Goal: Task Accomplishment & Management: Use online tool/utility

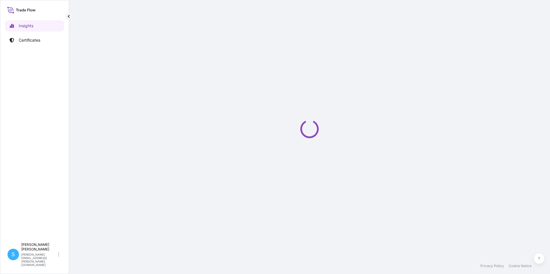
select select "2025"
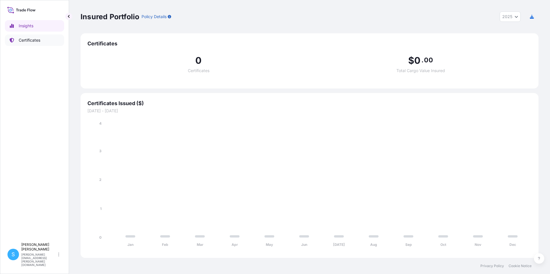
click at [36, 41] on p "Certificates" at bounding box center [30, 40] width 22 height 6
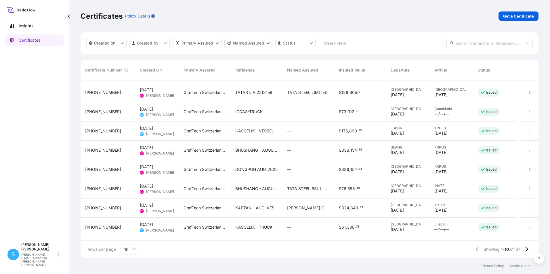
scroll to position [33, 0]
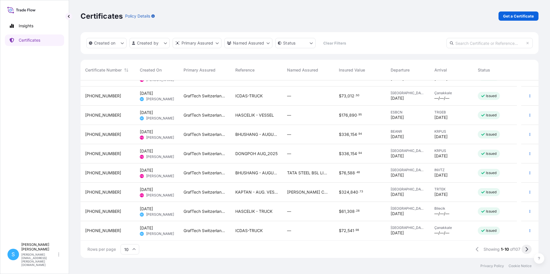
click at [525, 251] on icon at bounding box center [526, 249] width 3 height 5
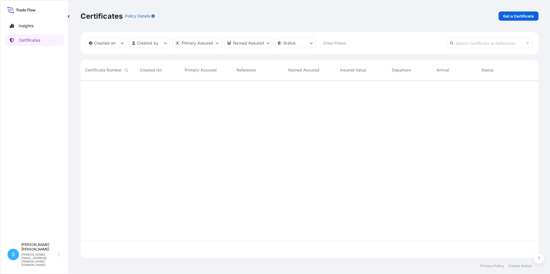
scroll to position [0, 0]
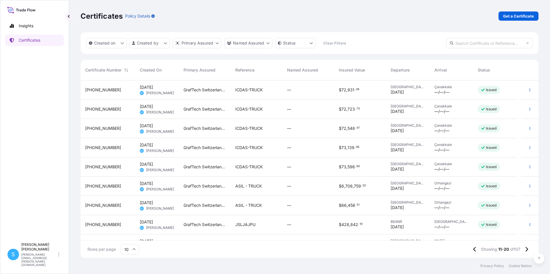
click at [252, 190] on div "ASIL - TRUCK" at bounding box center [257, 186] width 52 height 19
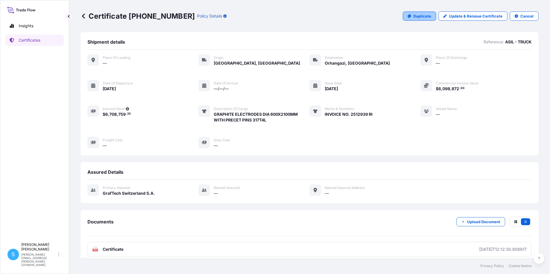
click at [417, 14] on p "Duplicate" at bounding box center [422, 16] width 18 height 6
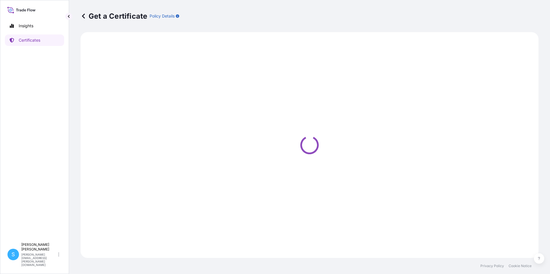
select select "Road"
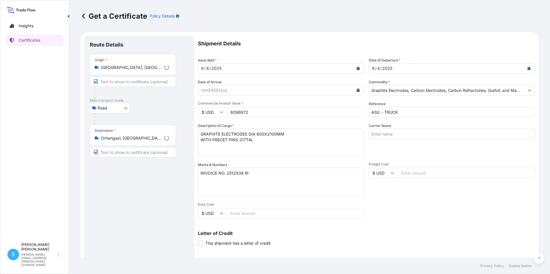
select select "31801"
click at [357, 70] on icon "Calendar" at bounding box center [358, 68] width 3 height 3
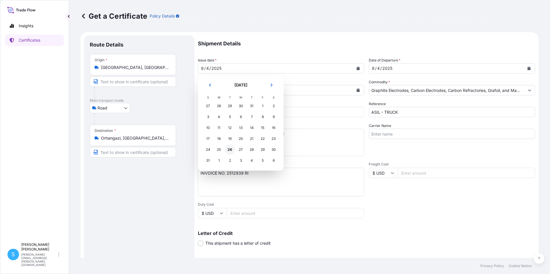
click at [230, 149] on div "26" at bounding box center [230, 150] width 10 height 10
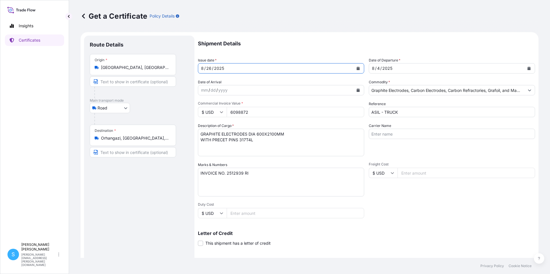
click at [440, 68] on div "[DATE]" at bounding box center [446, 68] width 155 height 10
click at [526, 66] on button "Calendar" at bounding box center [528, 68] width 9 height 9
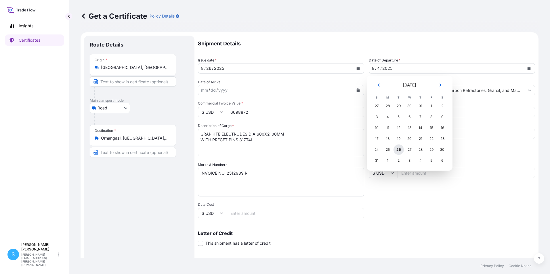
click at [400, 150] on div "26" at bounding box center [399, 150] width 10 height 10
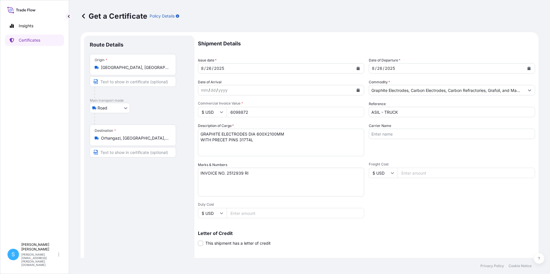
drag, startPoint x: 258, startPoint y: 114, endPoint x: 223, endPoint y: 115, distance: 34.8
click at [223, 115] on div "$ USD 6098872" at bounding box center [281, 112] width 166 height 10
type input "60852.25"
click at [240, 173] on textarea "INVOICE NO. 2512939 RI" at bounding box center [281, 182] width 166 height 29
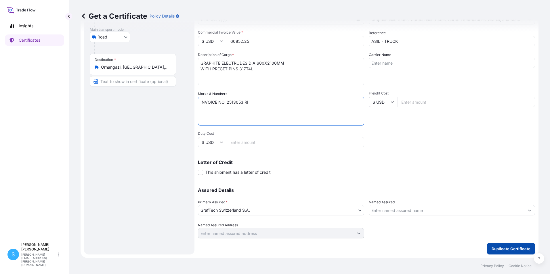
type textarea "INVOICE NO. 2513053 RI"
click at [509, 246] on p "Duplicate Certificate" at bounding box center [511, 249] width 39 height 6
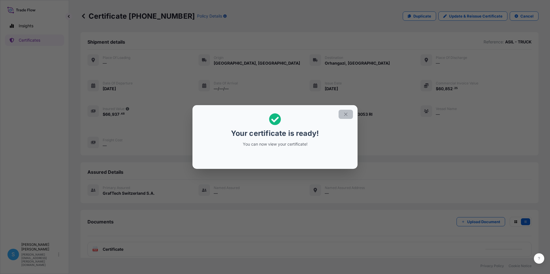
click at [345, 116] on icon "button" at bounding box center [345, 114] width 5 height 5
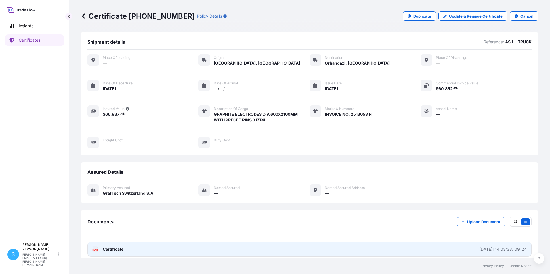
click at [125, 250] on link "PDF Certificate [DATE]T14:03:33.109124" at bounding box center [309, 249] width 444 height 15
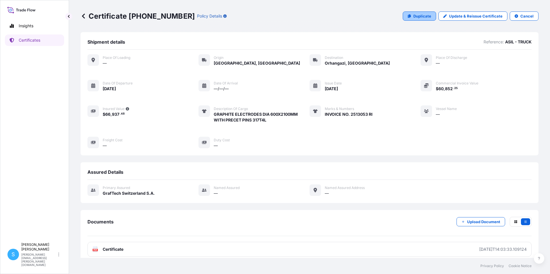
click at [409, 20] on link "Duplicate" at bounding box center [419, 16] width 33 height 9
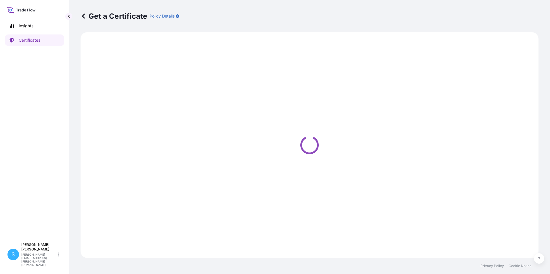
select select "Road"
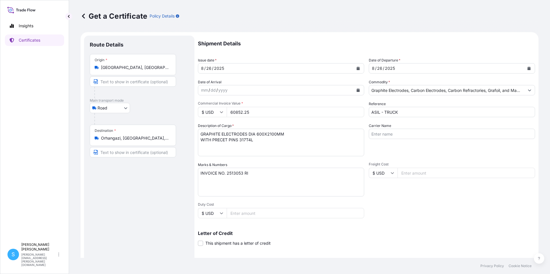
select select "31801"
drag, startPoint x: 262, startPoint y: 111, endPoint x: 212, endPoint y: 117, distance: 49.8
click at [212, 117] on div "$ USD 60852.25" at bounding box center [281, 112] width 166 height 10
type input "60707.43"
click at [242, 176] on textarea "INVOICE NO. 2513053 RI" at bounding box center [281, 182] width 166 height 29
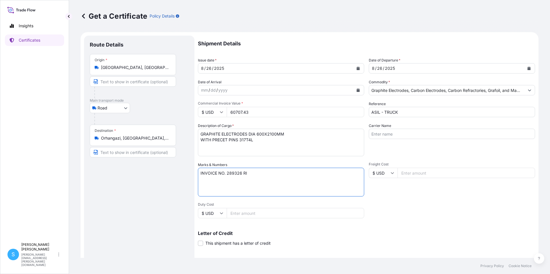
type textarea "INVOICE NO. 289326 RI"
click at [400, 208] on div "Shipment Details Issue date * [DATE] Date of Departure * [DATE] Date of Arrival…" at bounding box center [366, 173] width 337 height 274
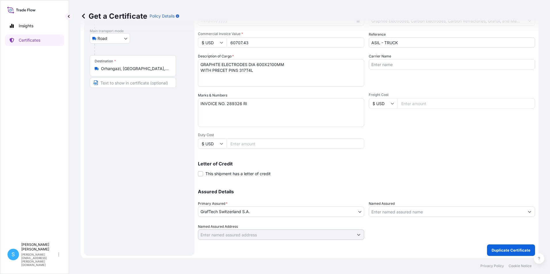
scroll to position [71, 0]
click at [511, 247] on p "Duplicate Certificate" at bounding box center [511, 249] width 39 height 6
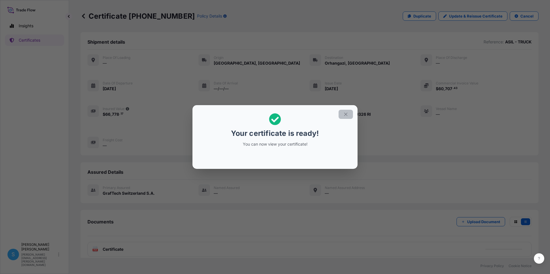
click at [344, 117] on icon "button" at bounding box center [345, 114] width 5 height 5
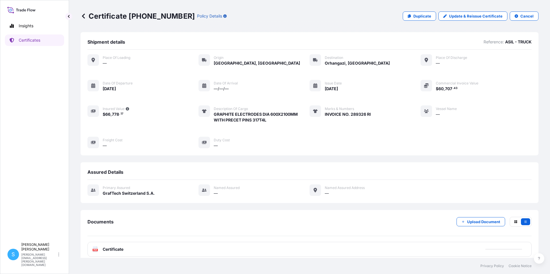
click at [116, 251] on span "Certificate" at bounding box center [113, 250] width 21 height 6
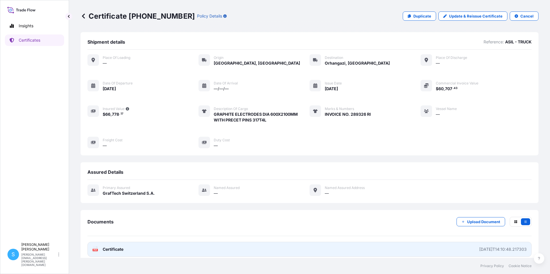
click at [397, 252] on link "PDF Certificate [DATE]T14:10:48.217303" at bounding box center [309, 249] width 444 height 15
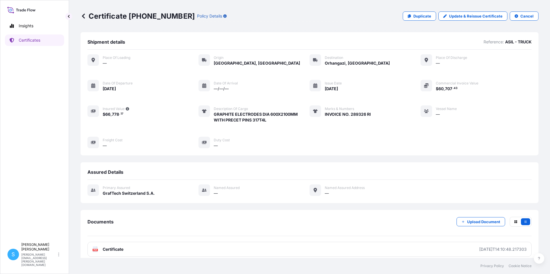
scroll to position [6, 0]
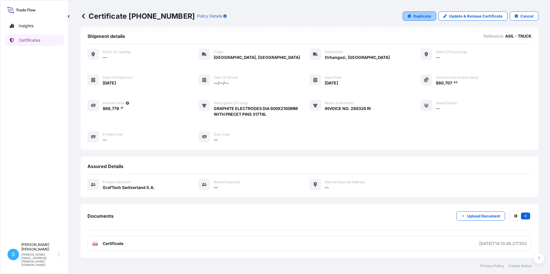
click at [423, 15] on p "Duplicate" at bounding box center [422, 16] width 18 height 6
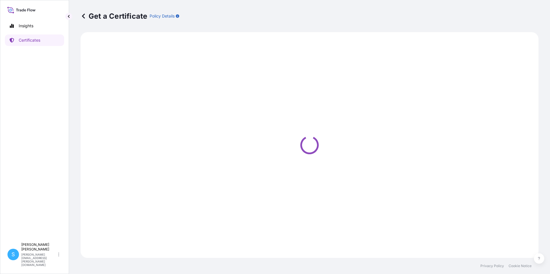
select select "Road"
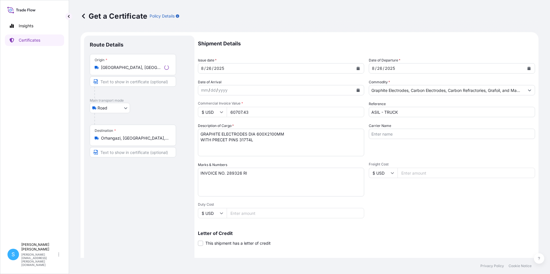
select select "31801"
drag, startPoint x: 259, startPoint y: 115, endPoint x: 198, endPoint y: 123, distance: 61.8
click at [198, 123] on div "Shipment Details Issue date * [DATE] Date of Departure * [DATE] Date of Arrival…" at bounding box center [366, 173] width 337 height 274
type input "60880.10"
click at [240, 175] on textarea "INVOICE NO. 289326 RI" at bounding box center [281, 182] width 166 height 29
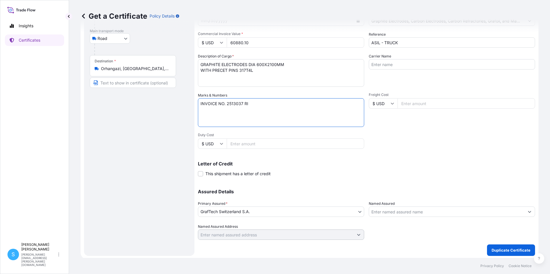
scroll to position [71, 0]
type textarea "INVOICE NO. 2513037 RI"
click at [500, 247] on p "Duplicate Certificate" at bounding box center [511, 249] width 39 height 6
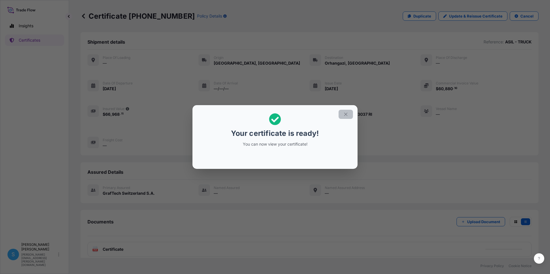
click at [349, 114] on button "button" at bounding box center [346, 114] width 14 height 9
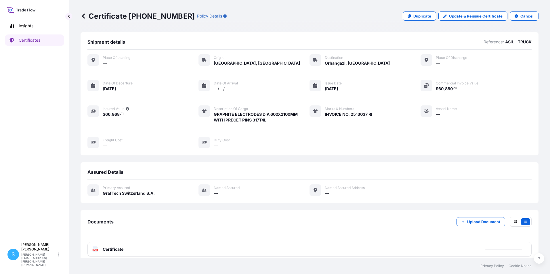
click at [130, 249] on div "PDF Certificate" at bounding box center [309, 249] width 444 height 15
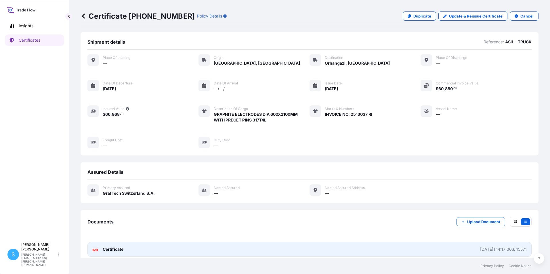
click at [129, 250] on link "PDF Certificate [DATE]T14:17:00.645571" at bounding box center [309, 249] width 444 height 15
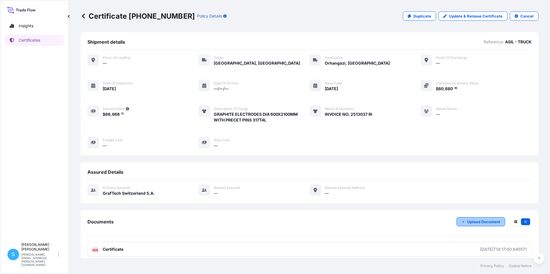
scroll to position [6, 0]
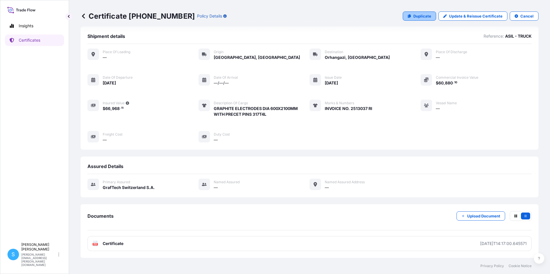
click at [424, 16] on p "Duplicate" at bounding box center [422, 16] width 18 height 6
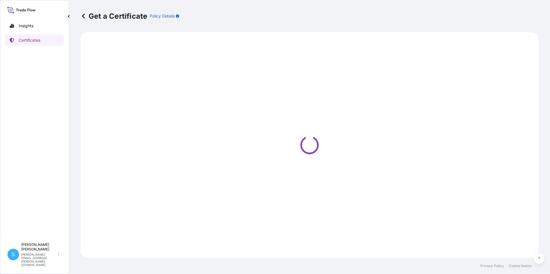
select select "Road"
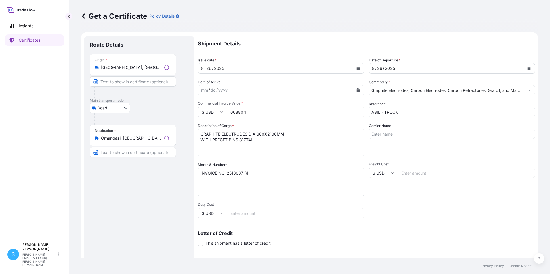
select select "31801"
drag, startPoint x: 254, startPoint y: 110, endPoint x: 219, endPoint y: 119, distance: 36.0
click at [219, 119] on div "Shipment Details Issue date * [DATE] Date of Departure * [DATE] Date of Arrival…" at bounding box center [366, 173] width 337 height 274
drag, startPoint x: 234, startPoint y: 113, endPoint x: 234, endPoint y: 109, distance: 4.3
click at [234, 113] on input "6" at bounding box center [296, 112] width 138 height 10
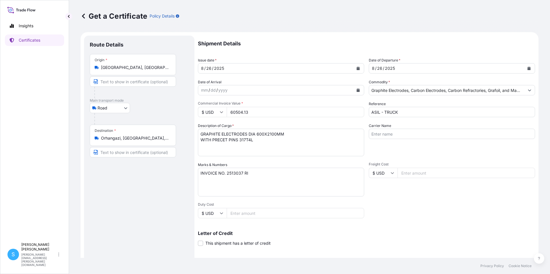
type input "60504.13"
click at [240, 173] on textarea "INVOICE NO. 2513037 RI" at bounding box center [281, 182] width 166 height 29
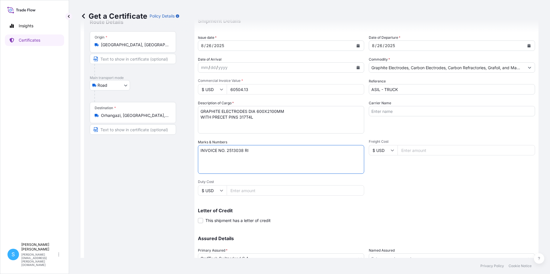
scroll to position [71, 0]
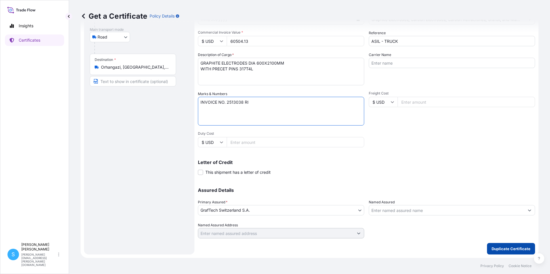
type textarea "INVOICE NO. 2513038 RI"
click at [507, 249] on p "Duplicate Certificate" at bounding box center [511, 249] width 39 height 6
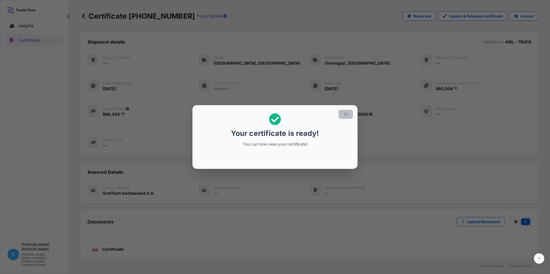
click at [344, 114] on icon "button" at bounding box center [345, 114] width 5 height 5
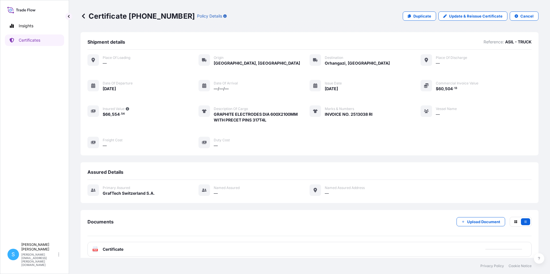
click at [97, 250] on text "PDF" at bounding box center [95, 250] width 4 height 2
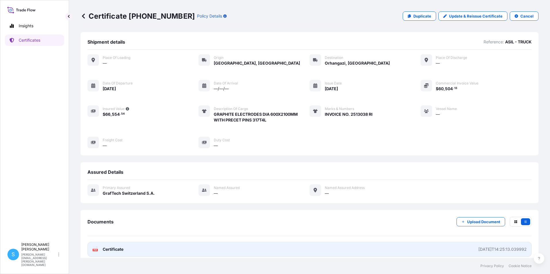
click at [427, 251] on link "PDF Certificate [DATE]T14:25:13.039992" at bounding box center [309, 249] width 444 height 15
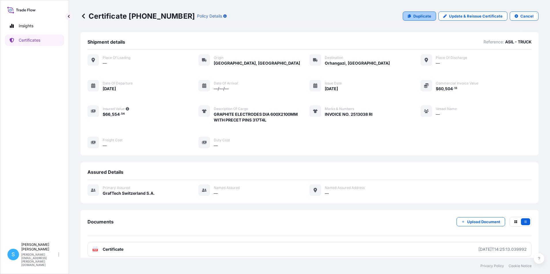
click at [419, 18] on p "Duplicate" at bounding box center [422, 16] width 18 height 6
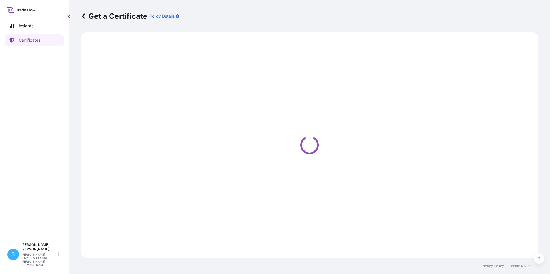
select select "Road"
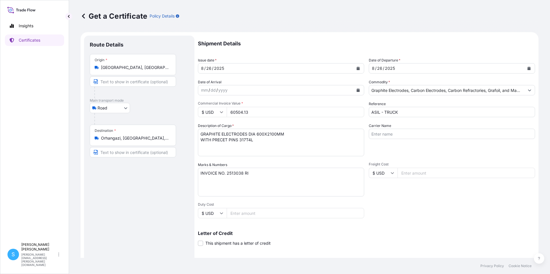
select select "31801"
click at [261, 111] on input "60504.13" at bounding box center [296, 112] width 138 height 10
drag, startPoint x: 261, startPoint y: 111, endPoint x: 221, endPoint y: 113, distance: 40.0
click at [221, 113] on div "$ USD 60504.13" at bounding box center [281, 112] width 166 height 10
type input "60445.64"
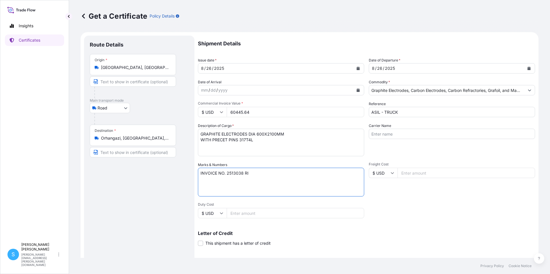
click at [241, 176] on textarea "INVOICE NO. 2513038 RI" at bounding box center [281, 182] width 166 height 29
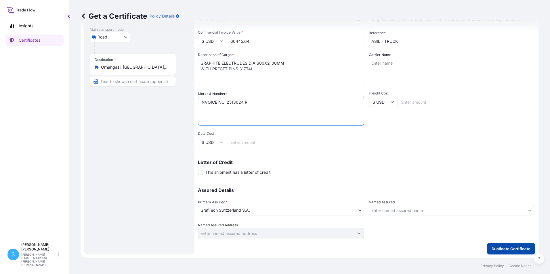
type textarea "INVOICE NO. 2513024 RI"
click at [500, 246] on button "Duplicate Certificate" at bounding box center [511, 249] width 48 height 12
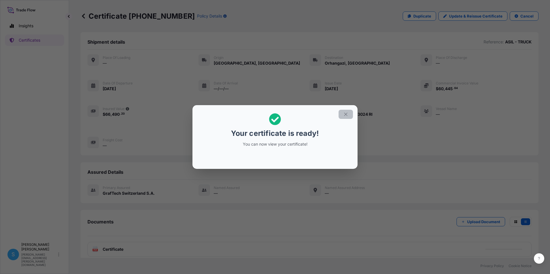
click at [346, 117] on button "button" at bounding box center [346, 114] width 14 height 9
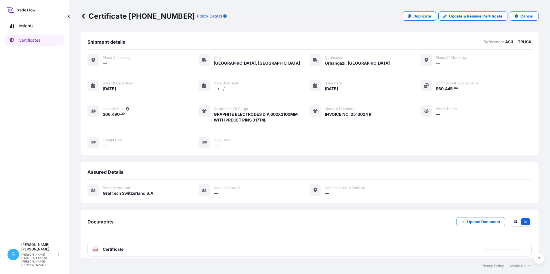
click at [113, 245] on div "PDF Certificate" at bounding box center [309, 249] width 444 height 15
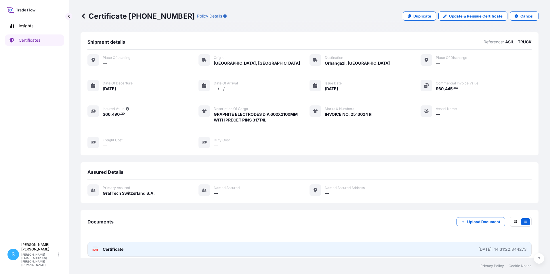
click at [113, 253] on link "PDF Certificate [DATE]T14:31:22.844273" at bounding box center [309, 249] width 444 height 15
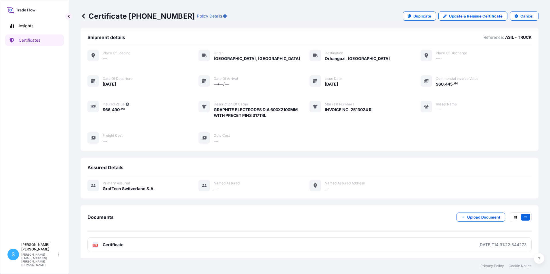
scroll to position [6, 0]
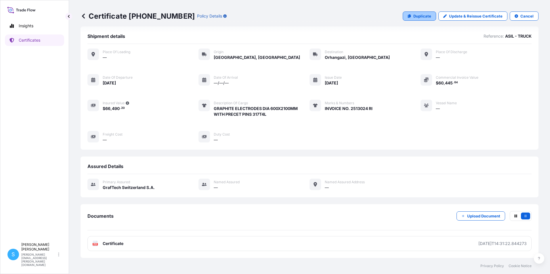
click at [412, 20] on link "Duplicate" at bounding box center [419, 16] width 33 height 9
select select "Road"
select select "31801"
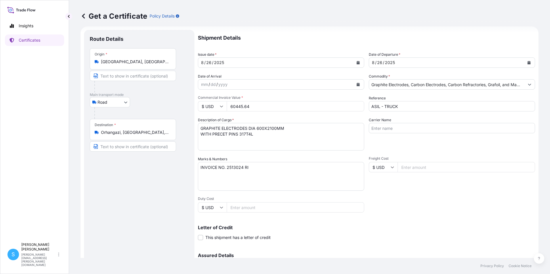
drag, startPoint x: 255, startPoint y: 104, endPoint x: 230, endPoint y: 107, distance: 25.8
click at [230, 107] on input "60445.64" at bounding box center [296, 106] width 138 height 10
type input "60832.76"
click at [243, 169] on textarea "INVOICE NO. 2513024 RI" at bounding box center [281, 176] width 166 height 29
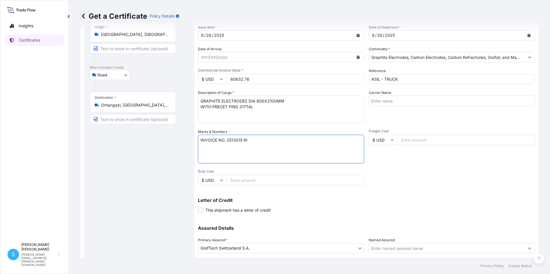
scroll to position [71, 0]
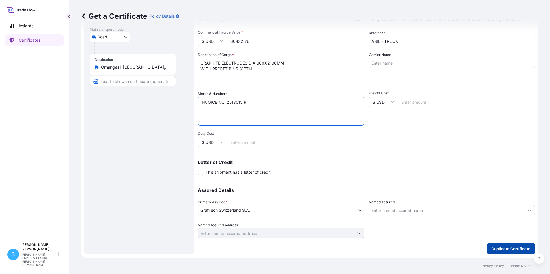
type textarea "INVOICE NO. 2513015 RI"
click at [515, 245] on button "Duplicate Certificate" at bounding box center [511, 249] width 48 height 12
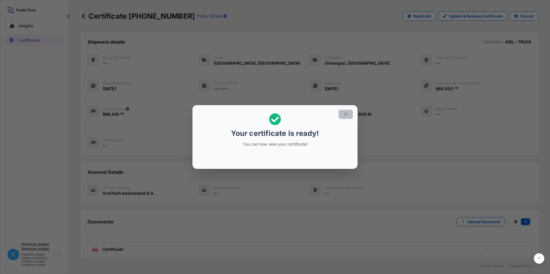
click at [348, 112] on button "button" at bounding box center [346, 114] width 14 height 9
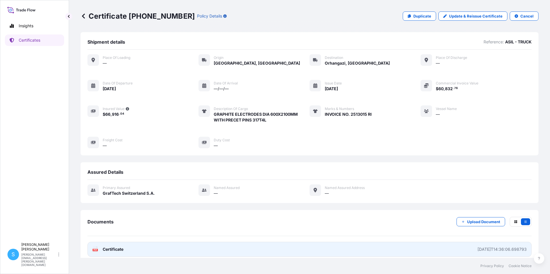
click at [189, 251] on link "PDF Certificate [DATE]T14:36:06.698793" at bounding box center [309, 249] width 444 height 15
